Goal: Register for event/course

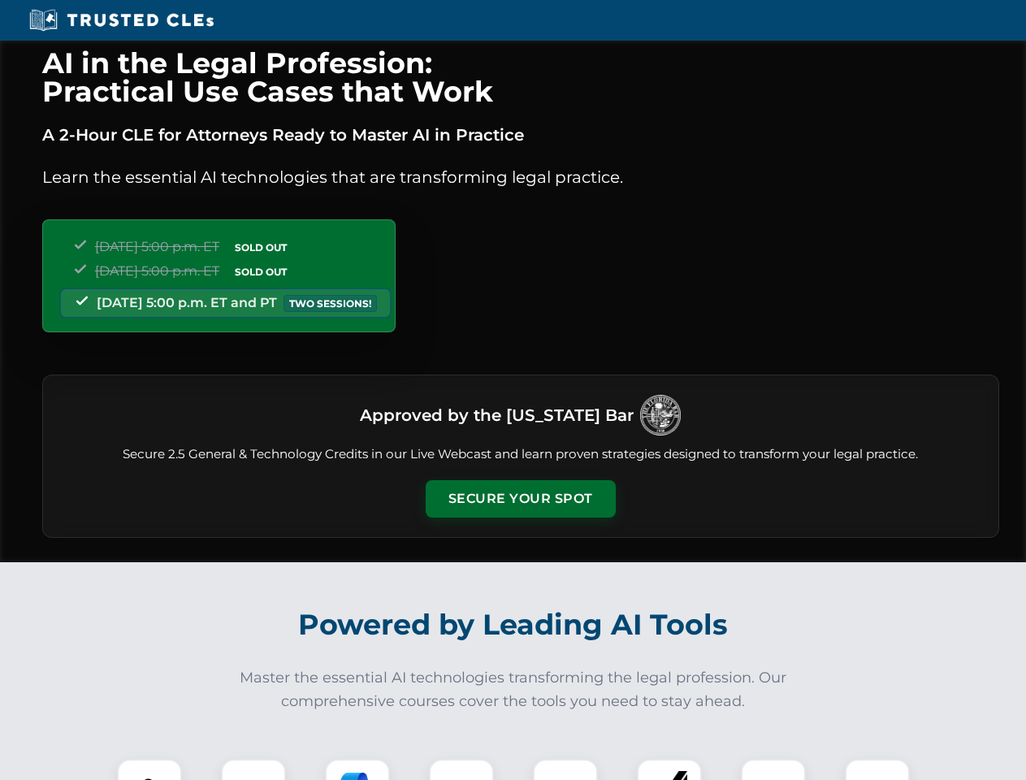
click at [520, 499] on button "Secure Your Spot" at bounding box center [521, 498] width 190 height 37
click at [149, 769] on img at bounding box center [149, 791] width 47 height 47
click at [253, 769] on div at bounding box center [253, 791] width 65 height 65
click at [357, 769] on div at bounding box center [357, 791] width 65 height 65
click at [461, 769] on img at bounding box center [461, 790] width 45 height 45
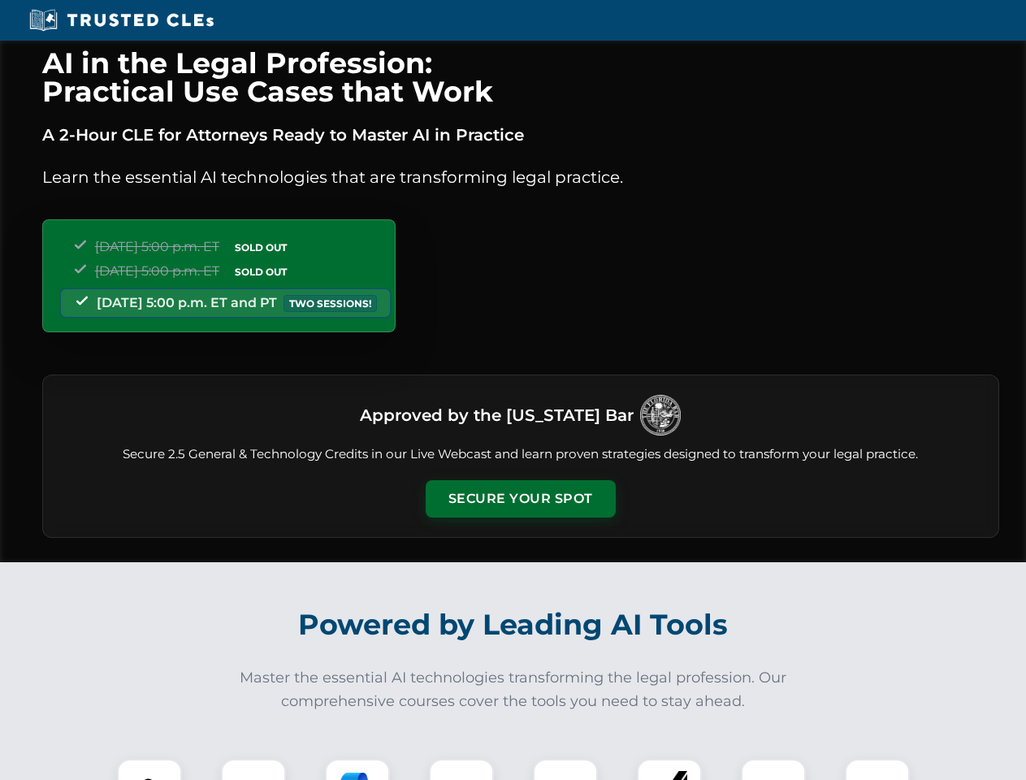
click at [565, 769] on div at bounding box center [565, 791] width 65 height 65
